Goal: Task Accomplishment & Management: Manage account settings

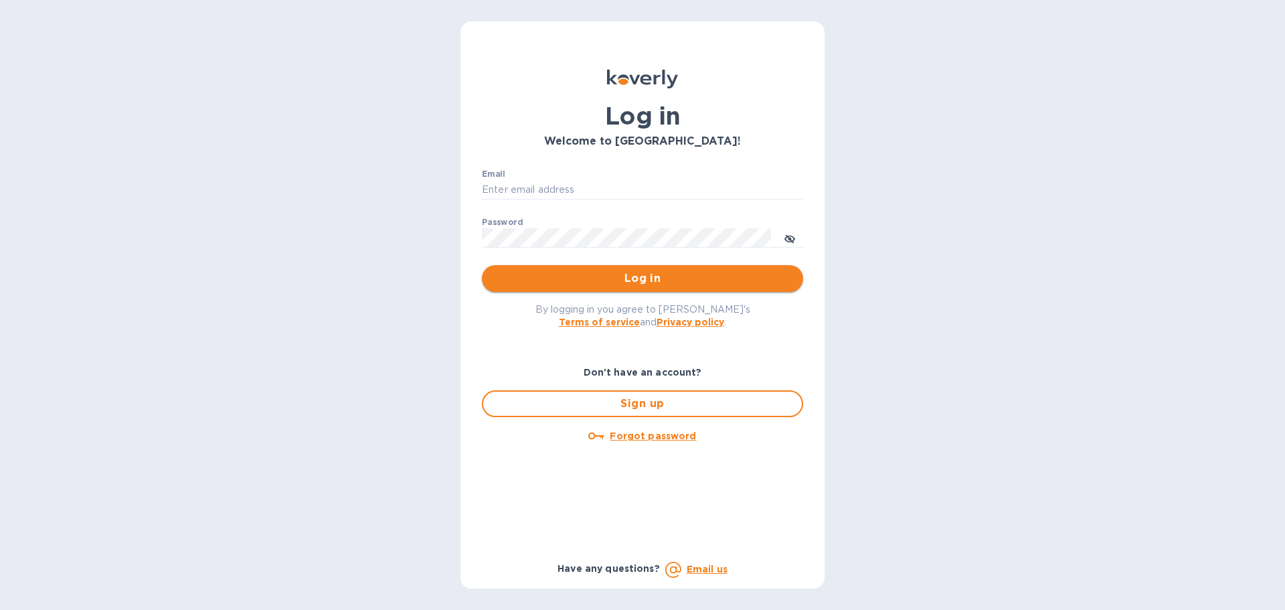
type input "bryan@sooospecial.com"
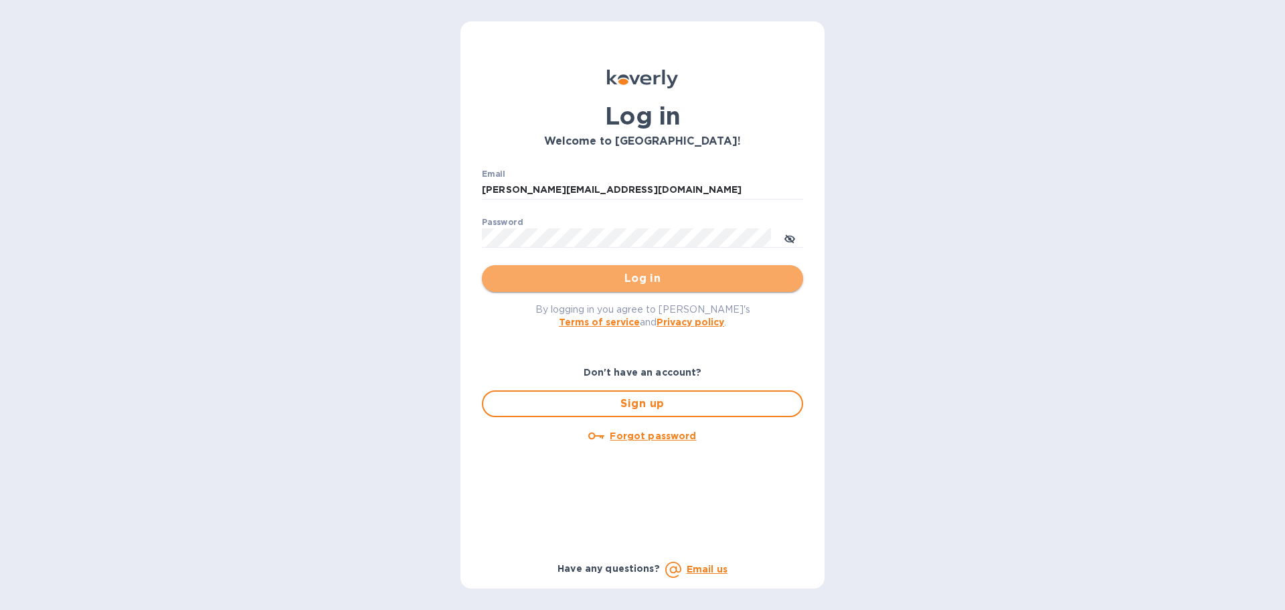
click at [648, 278] on span "Log in" at bounding box center [643, 278] width 300 height 16
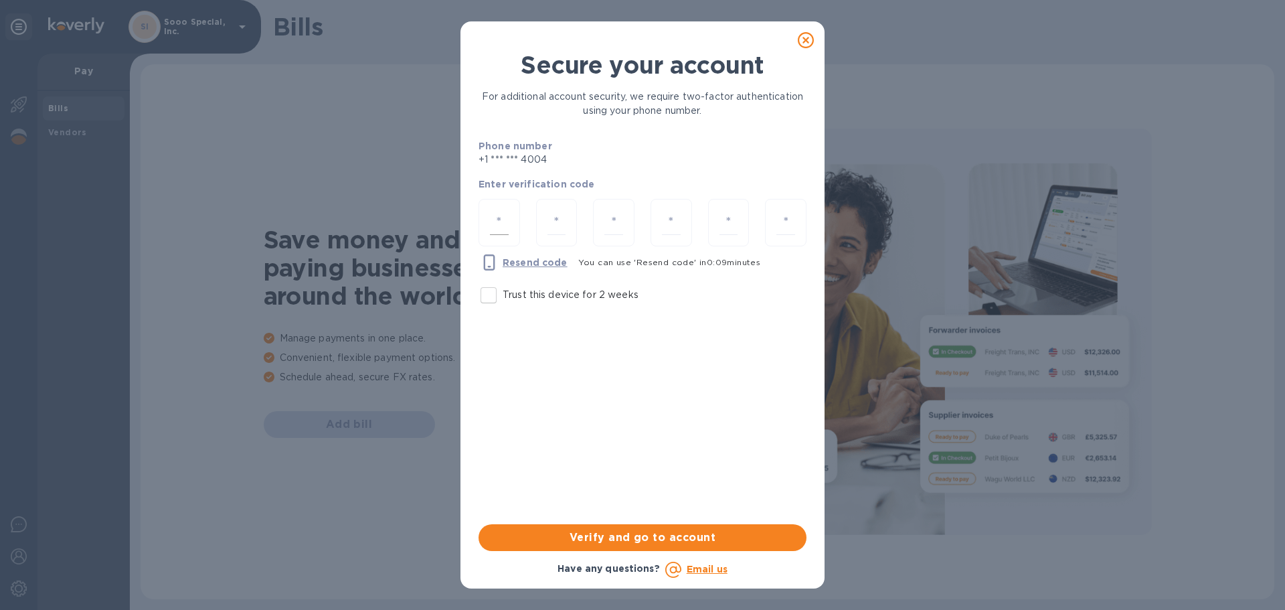
click at [515, 214] on div at bounding box center [499, 223] width 41 height 48
type input "2"
type input "9"
type input "8"
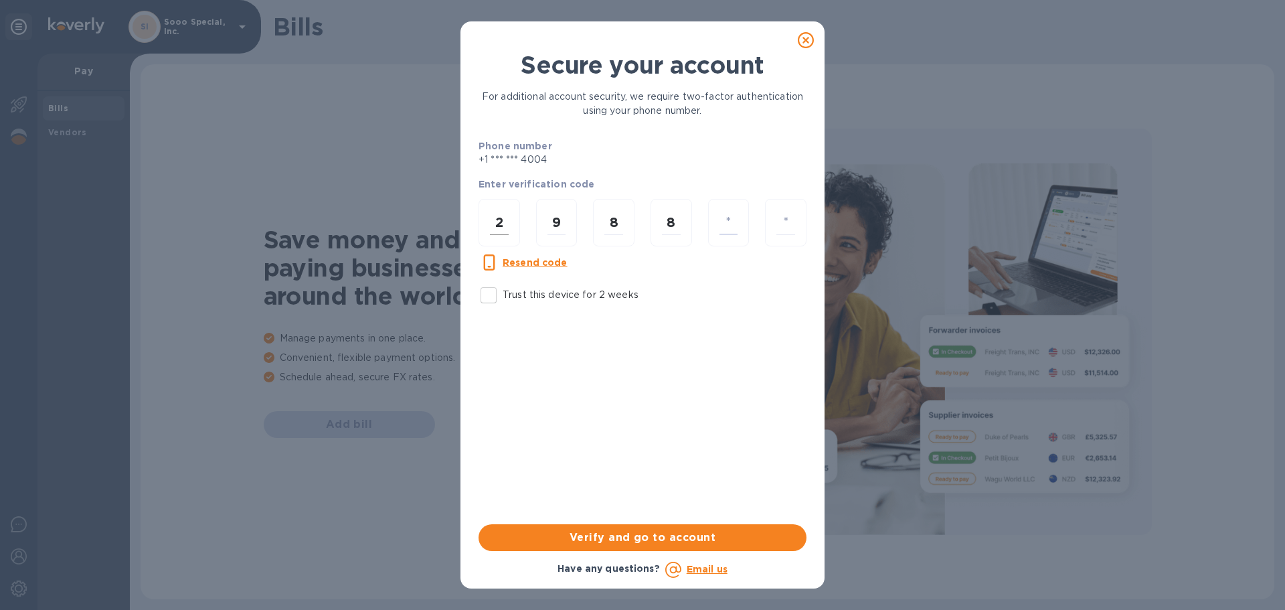
type input "5"
type input "4"
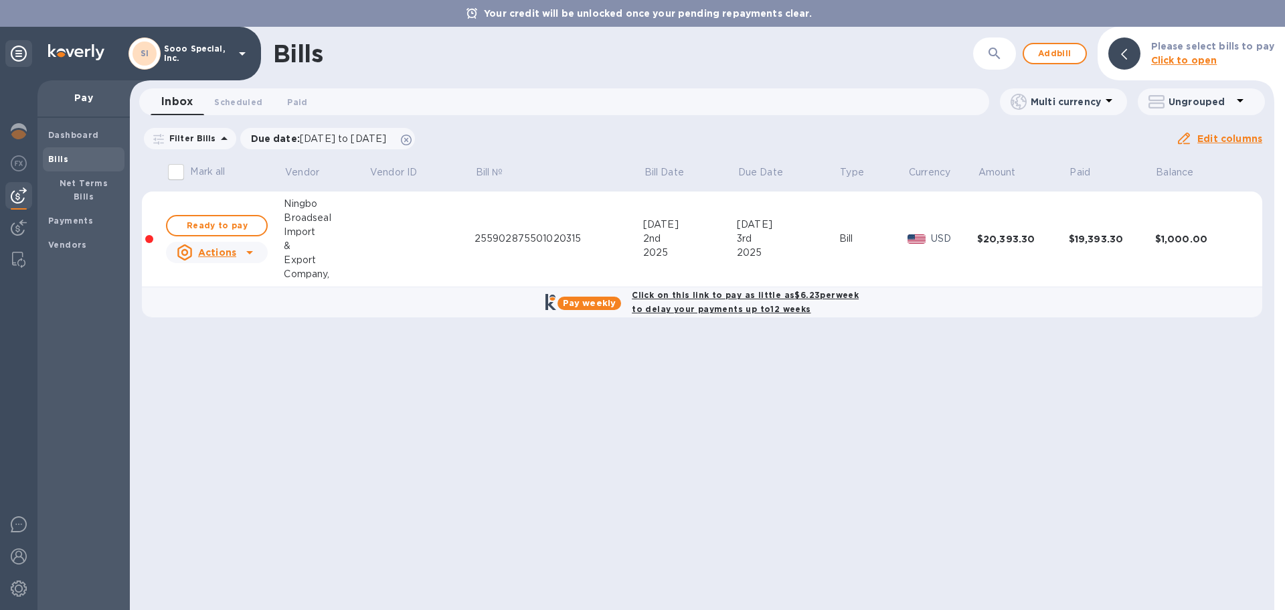
click at [252, 252] on icon at bounding box center [250, 252] width 16 height 16
click at [230, 312] on p "Mark as paid" at bounding box center [234, 307] width 60 height 14
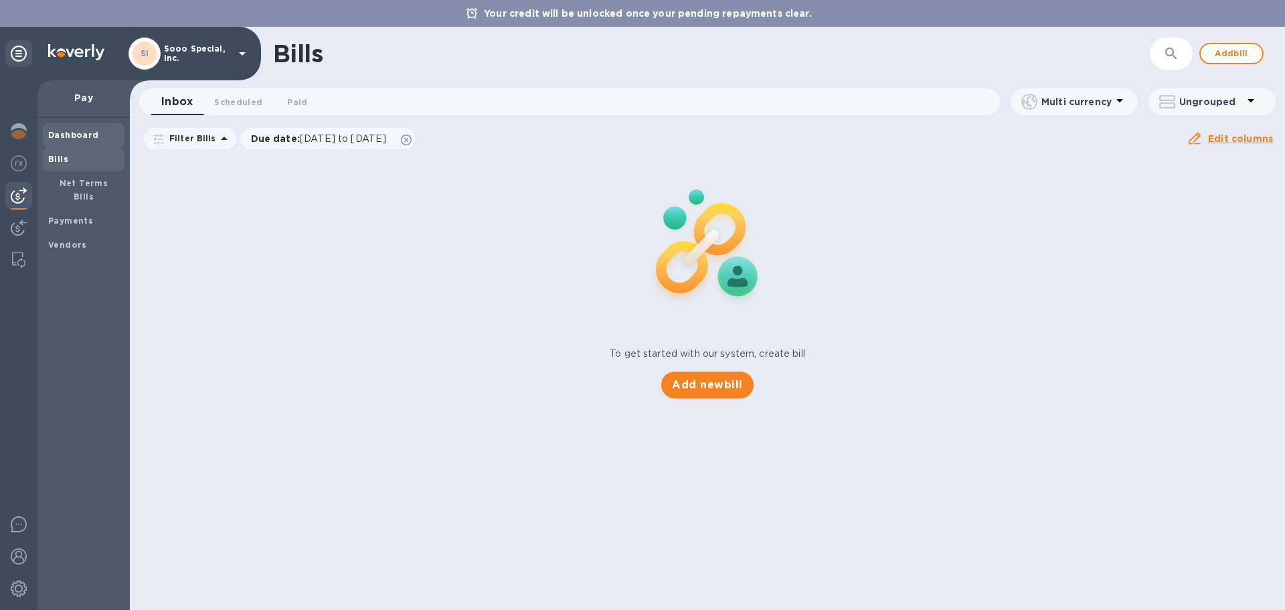
click at [90, 131] on b "Dashboard" at bounding box center [73, 135] width 51 height 10
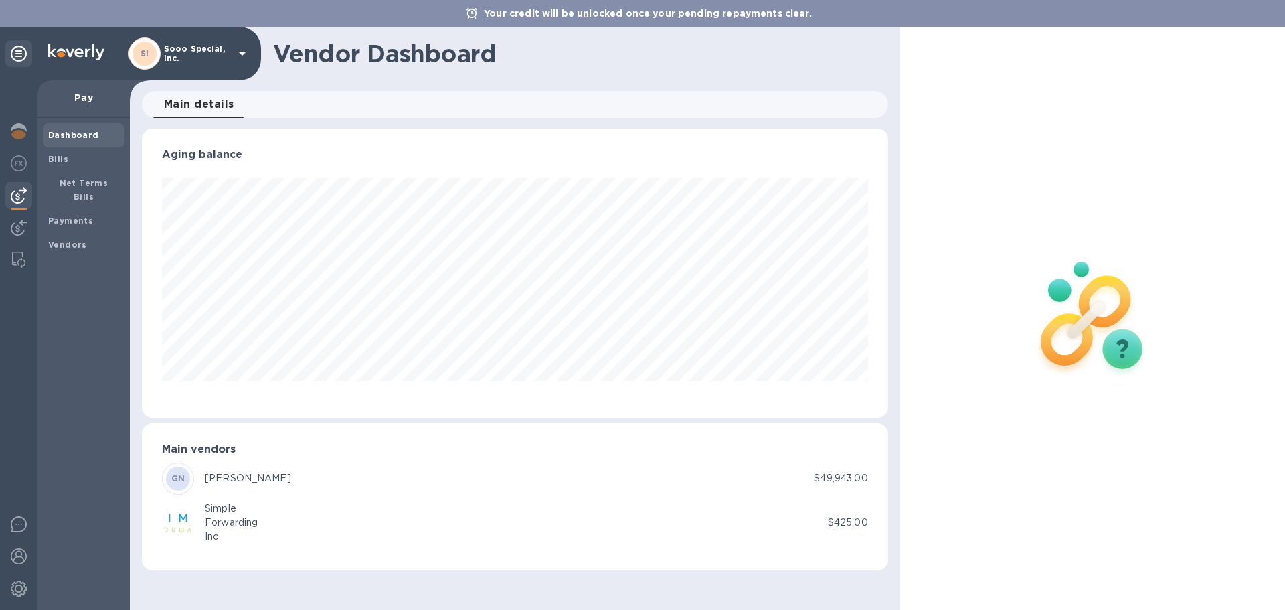
scroll to position [289, 746]
click at [19, 135] on img at bounding box center [19, 131] width 16 height 16
